Goal: Register for event/course

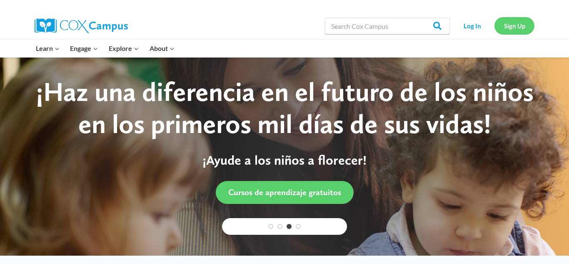
click at [511, 25] on link "Sign Up" at bounding box center [515, 25] width 40 height 17
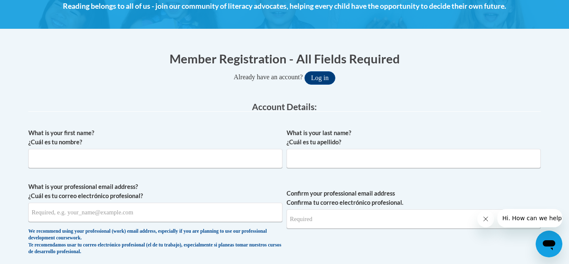
scroll to position [132, 0]
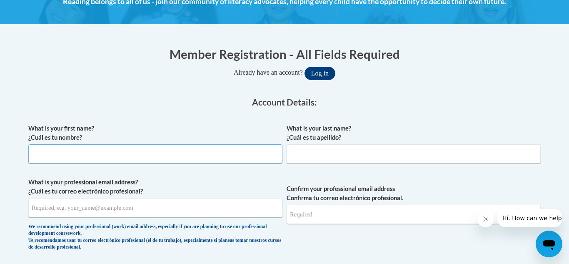
click at [200, 158] on input "What is your first name? ¿Cuál es tu nombre?" at bounding box center [155, 153] width 254 height 19
type input "j"
type input "Shantale"
type input "Mauldin"
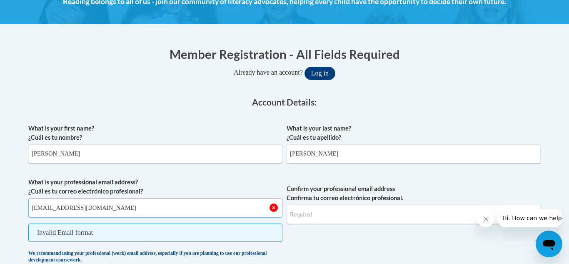
type input "shantaleblack974@gmail.com"
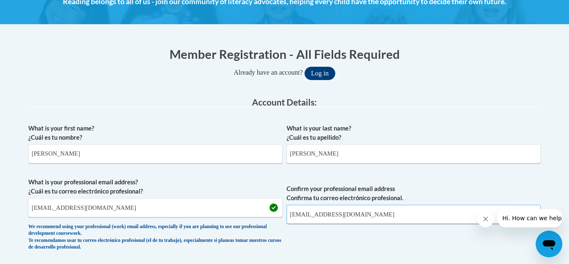
type input "shantaleblack974@gmail.com"
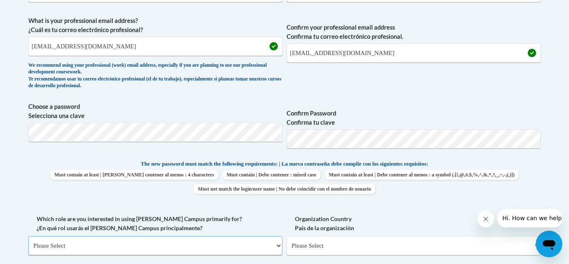
click at [279, 244] on select "Please Select College/University | Colegio/Universidad Community/Nonprofit Part…" at bounding box center [155, 245] width 254 height 19
select select "fbf2d438-af2f-41f8-98f1-81c410e29de3"
click at [28, 236] on select "Please Select College/University | Colegio/Universidad Community/Nonprofit Part…" at bounding box center [155, 245] width 254 height 19
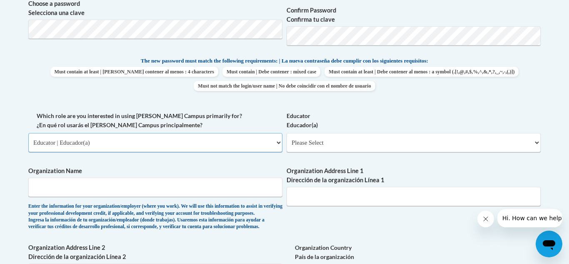
scroll to position [402, 0]
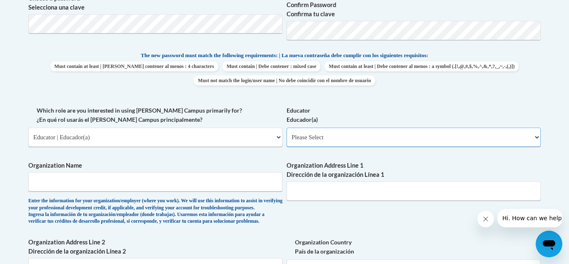
click at [535, 136] on select "Please Select Early Learning/Daycare Teacher/Family Home Care Provider | Maestr…" at bounding box center [414, 137] width 254 height 19
select select "5e2af403-4f2c-4e49-a02f-103e55d7b75b"
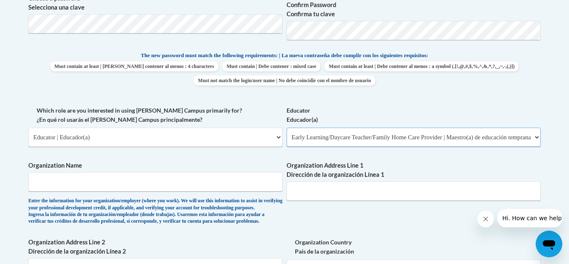
click at [287, 128] on select "Please Select Early Learning/Daycare Teacher/Family Home Care Provider | Maestr…" at bounding box center [414, 137] width 254 height 19
click at [80, 175] on input "Organization Name" at bounding box center [155, 181] width 254 height 19
type input "Dearborn YMCA"
click at [310, 196] on input "Organization Address Line 1 Dirección de la organización Línea 1" at bounding box center [414, 190] width 254 height 19
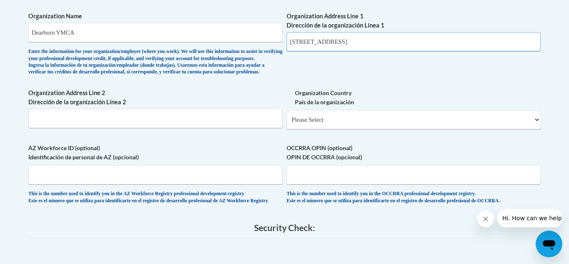
scroll to position [555, 0]
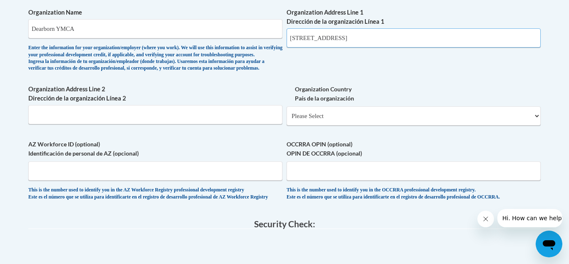
type input "551 Summerville St"
click at [535, 125] on select "Please Select United States | Estados Unidos Outside of the United States | Fue…" at bounding box center [414, 115] width 254 height 19
select select "ad49bcad-a171-4b2e-b99c-48b446064914"
click at [287, 120] on select "Please Select United States | Estados Unidos Outside of the United States | Fue…" at bounding box center [414, 115] width 254 height 19
select select
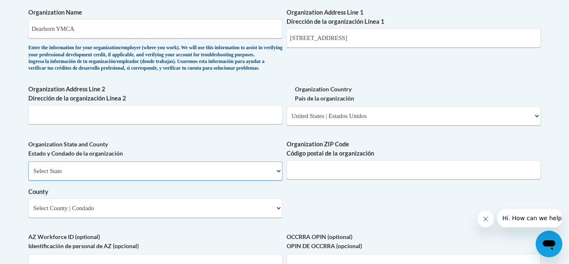
click at [277, 180] on select "Select State Alabama Alaska Arizona Arkansas California Colorado Connecticut De…" at bounding box center [155, 170] width 254 height 19
select select "Alabama"
click at [28, 175] on select "Select State Alabama Alaska Arizona Arkansas California Colorado Connecticut De…" at bounding box center [155, 170] width 254 height 19
click at [311, 179] on input "Organization ZIP Code Código postal de la organización" at bounding box center [414, 169] width 254 height 19
click at [249, 218] on select "Select County Autauga Baldwin Barbour Bibb Blount Bullock Butler Calhoun Chambe…" at bounding box center [155, 207] width 254 height 19
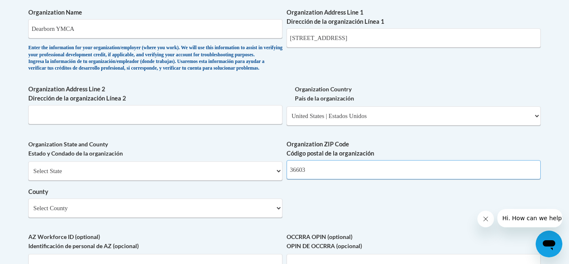
click at [313, 179] on input "36603" at bounding box center [414, 169] width 254 height 19
type input "36617"
click at [278, 218] on select "Select County Autauga Baldwin Barbour Bibb Blount Bullock Butler Calhoun Chambe…" at bounding box center [155, 207] width 254 height 19
click at [28, 212] on select "Select County Autauga Baldwin Barbour Bibb Blount Bullock Butler Calhoun Chambe…" at bounding box center [155, 207] width 254 height 19
drag, startPoint x: 280, startPoint y: 220, endPoint x: 284, endPoint y: 68, distance: 151.8
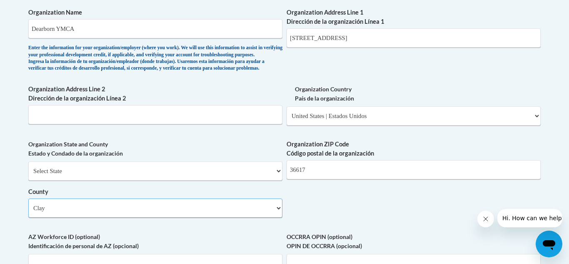
click at [28, 212] on select "Select County Autauga Baldwin Barbour Bibb Blount Bullock Butler Calhoun Chambe…" at bounding box center [155, 207] width 254 height 19
click at [279, 218] on select "Select County Autauga Baldwin Barbour Bibb Blount Bullock Butler Calhoun Chambe…" at bounding box center [155, 207] width 254 height 19
click at [28, 212] on select "Select County Autauga Baldwin Barbour Bibb Blount Bullock Butler Calhoun Chambe…" at bounding box center [155, 207] width 254 height 19
click at [279, 218] on select "Select County Autauga Baldwin Barbour Bibb Blount Bullock Butler Calhoun Chambe…" at bounding box center [155, 207] width 254 height 19
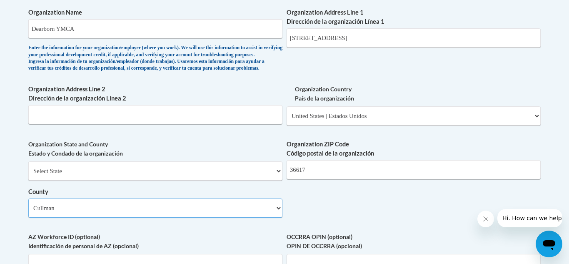
select select "Mobile"
click at [28, 212] on select "Select County Autauga Baldwin Barbour Bibb Blount Bullock Butler Calhoun Chambe…" at bounding box center [155, 207] width 254 height 19
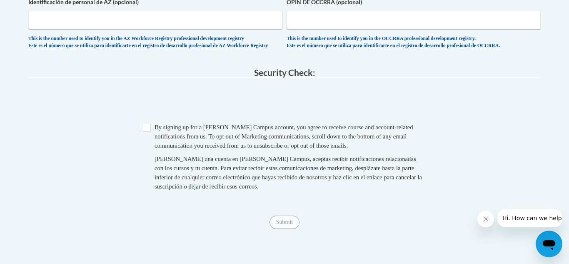
scroll to position [824, 0]
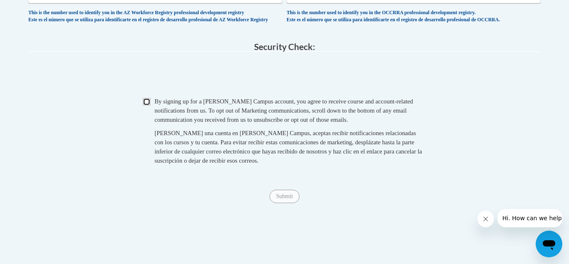
click at [147, 105] on input "Checkbox" at bounding box center [147, 102] width 8 height 8
checkbox input "true"
click at [283, 203] on input "Submit" at bounding box center [285, 196] width 30 height 13
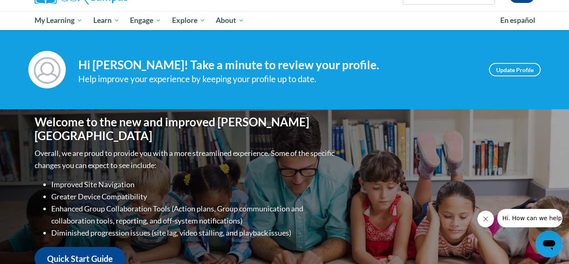
scroll to position [66, 0]
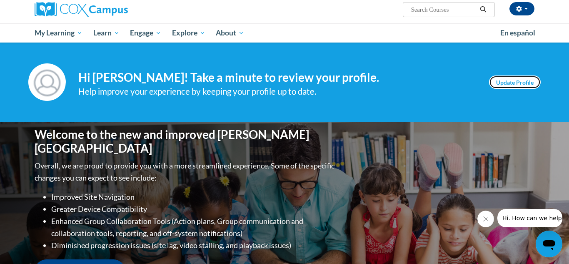
click at [522, 87] on link "Update Profile" at bounding box center [515, 81] width 52 height 13
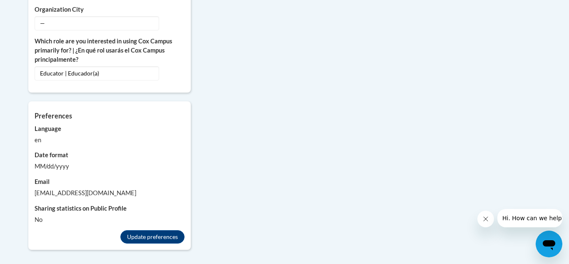
scroll to position [722, 0]
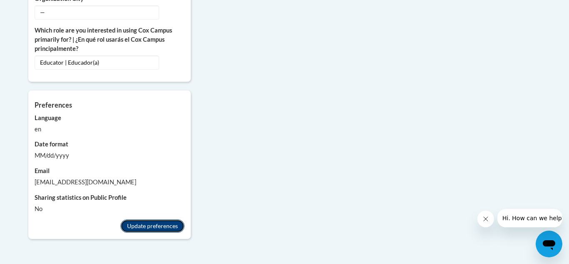
click at [153, 219] on button "Update preferences" at bounding box center [152, 225] width 64 height 13
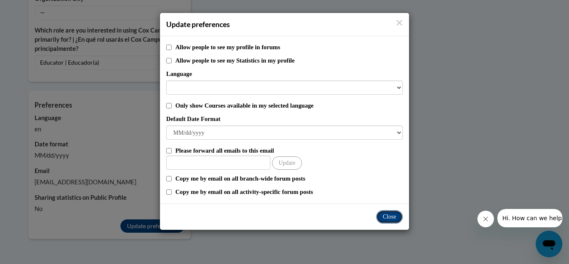
click at [389, 221] on button "Close" at bounding box center [389, 216] width 27 height 13
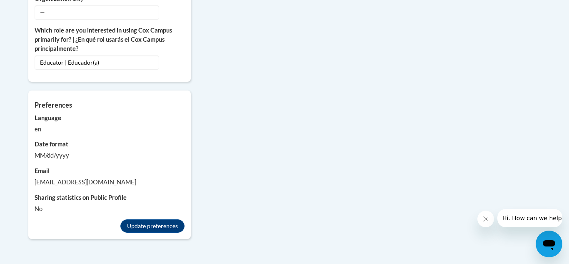
click at [488, 218] on icon "Close message from company" at bounding box center [486, 218] width 7 height 7
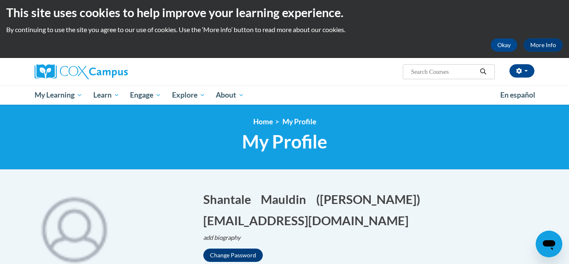
scroll to position [0, 0]
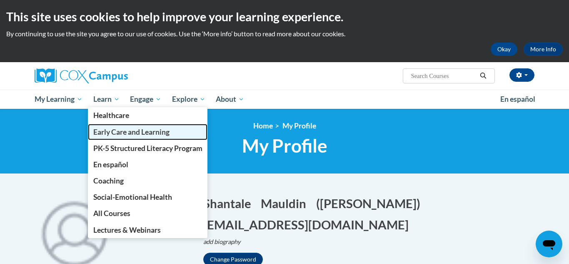
click at [120, 137] on link "Early Care and Learning" at bounding box center [148, 132] width 120 height 16
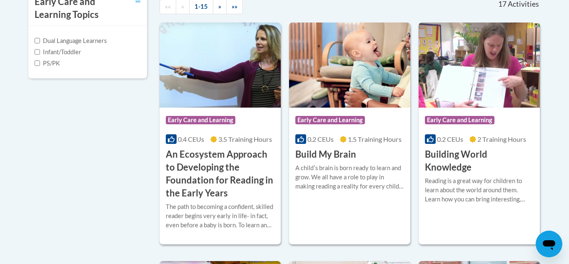
scroll to position [314, 0]
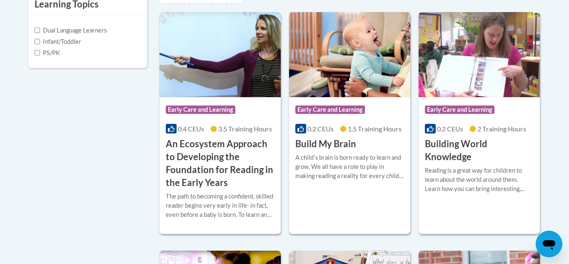
click at [324, 145] on h3 "Build My Brain" at bounding box center [326, 144] width 61 height 13
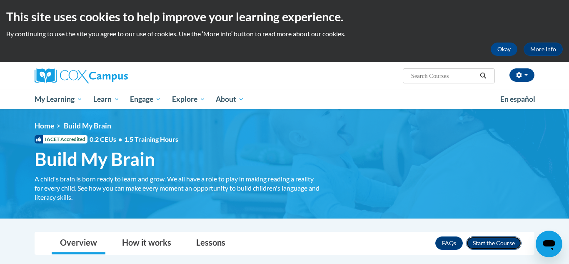
click at [500, 245] on button "Enroll" at bounding box center [493, 242] width 55 height 13
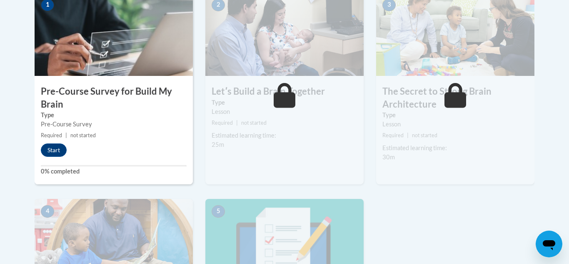
scroll to position [307, 0]
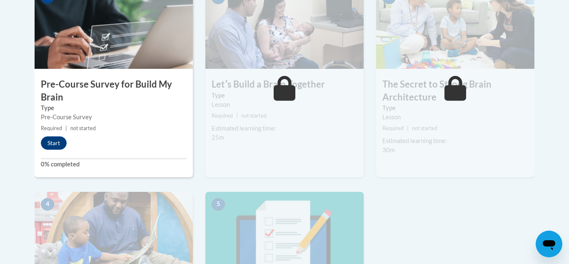
drag, startPoint x: 569, startPoint y: 50, endPoint x: 557, endPoint y: 120, distance: 71.1
click at [557, 120] on body "This site uses cookies to help improve your learning experience. By continuing …" at bounding box center [284, 143] width 569 height 900
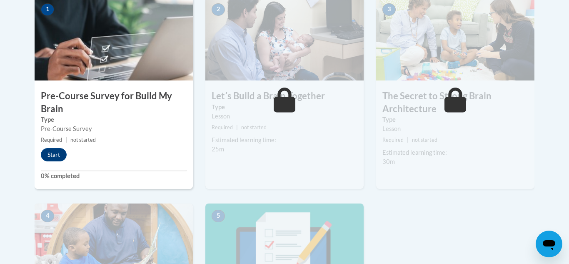
scroll to position [293, 0]
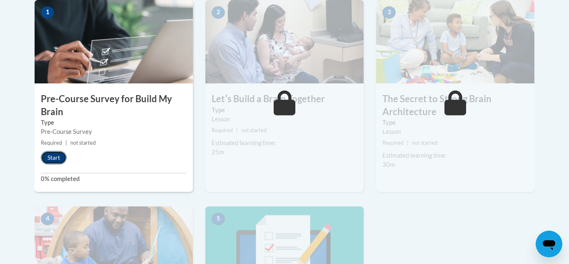
click at [57, 160] on button "Start" at bounding box center [54, 157] width 26 height 13
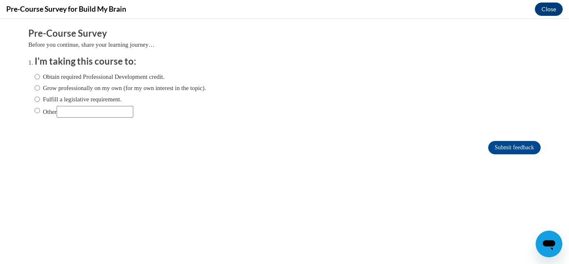
scroll to position [0, 0]
click at [37, 78] on input "Obtain required Professional Development credit." at bounding box center [37, 76] width 5 height 9
radio input "true"
click at [519, 148] on input "Submit feedback" at bounding box center [515, 147] width 53 height 13
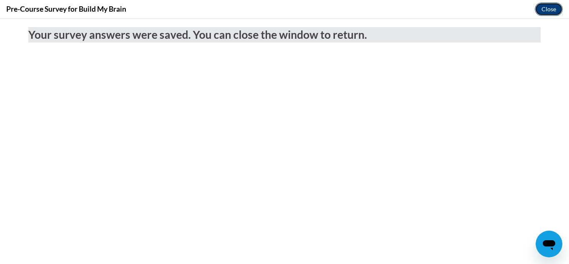
click at [543, 6] on button "Close" at bounding box center [549, 9] width 28 height 13
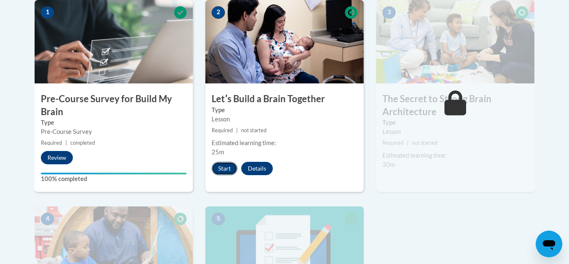
click at [224, 170] on button "Start" at bounding box center [225, 168] width 26 height 13
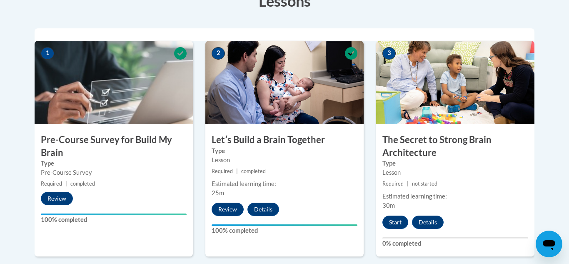
scroll to position [255, 0]
